Goal: Navigation & Orientation: Go to known website

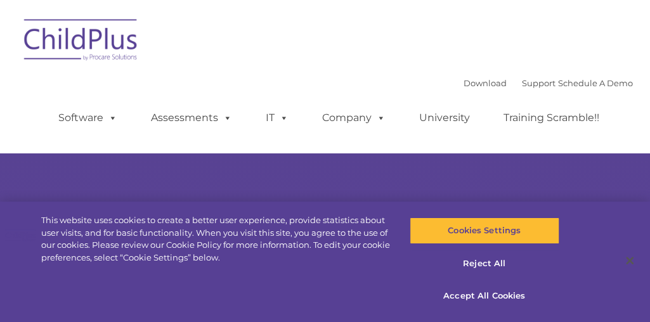
select select "MEDIUM"
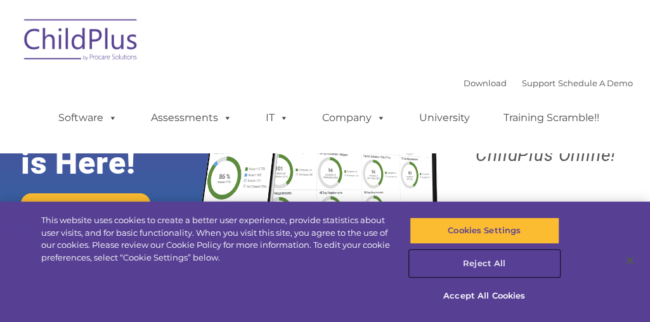
click at [498, 264] on button "Reject All" at bounding box center [484, 263] width 150 height 27
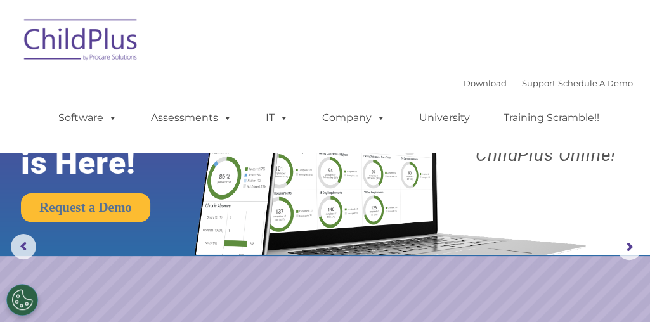
click at [96, 36] on img at bounding box center [81, 41] width 127 height 63
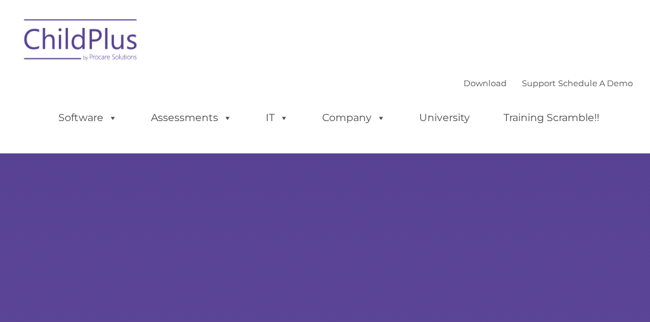
select select "MEDIUM"
